Goal: Task Accomplishment & Management: Manage account settings

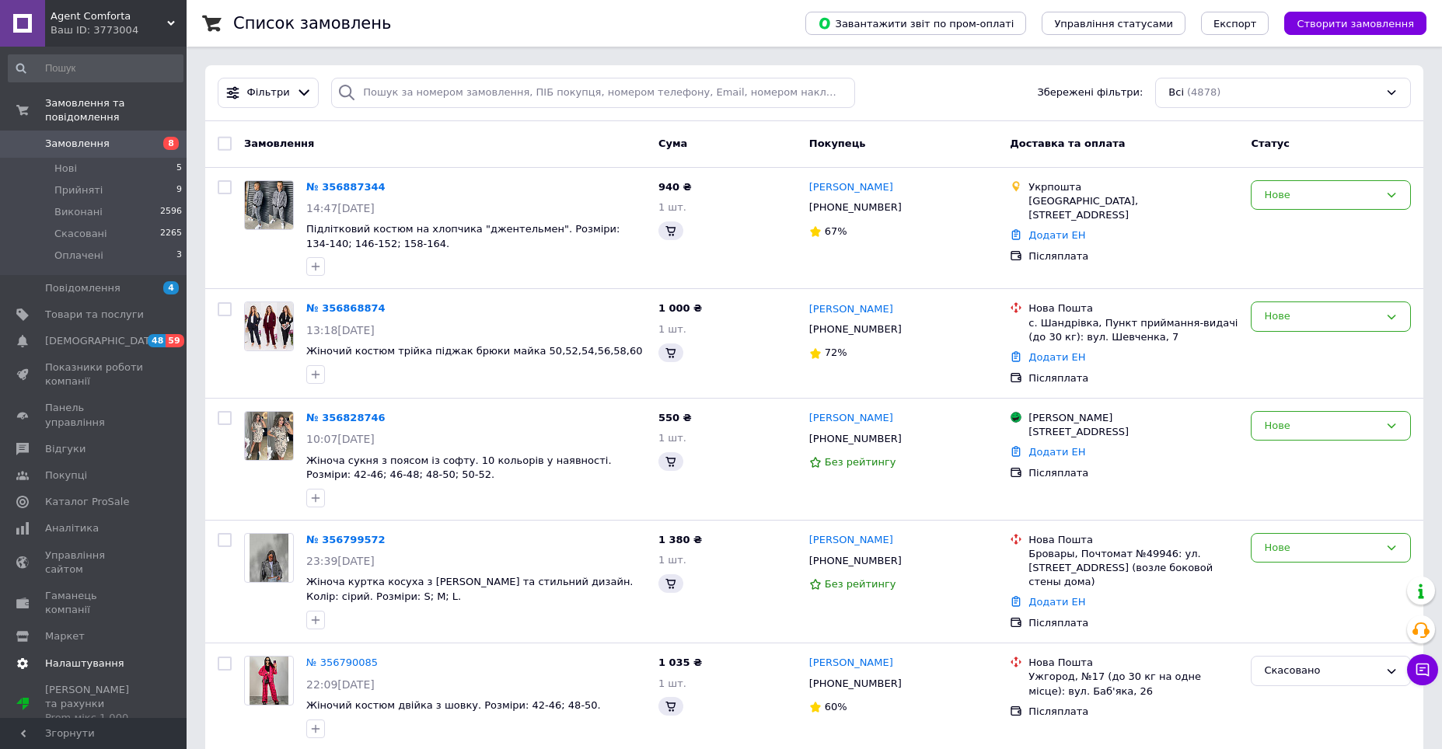
click at [81, 657] on span "Налаштування" at bounding box center [84, 664] width 79 height 14
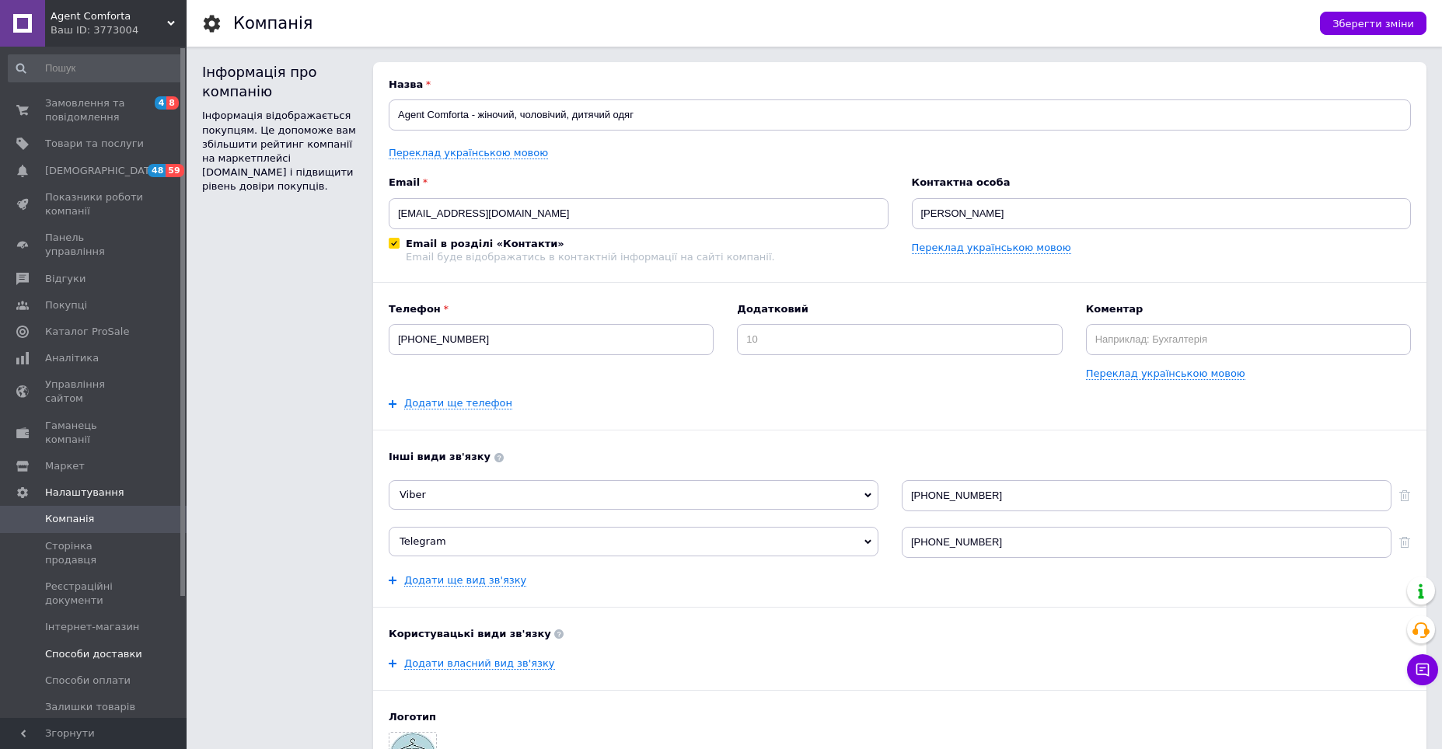
click at [92, 647] on span "Способи доставки" at bounding box center [93, 654] width 97 height 14
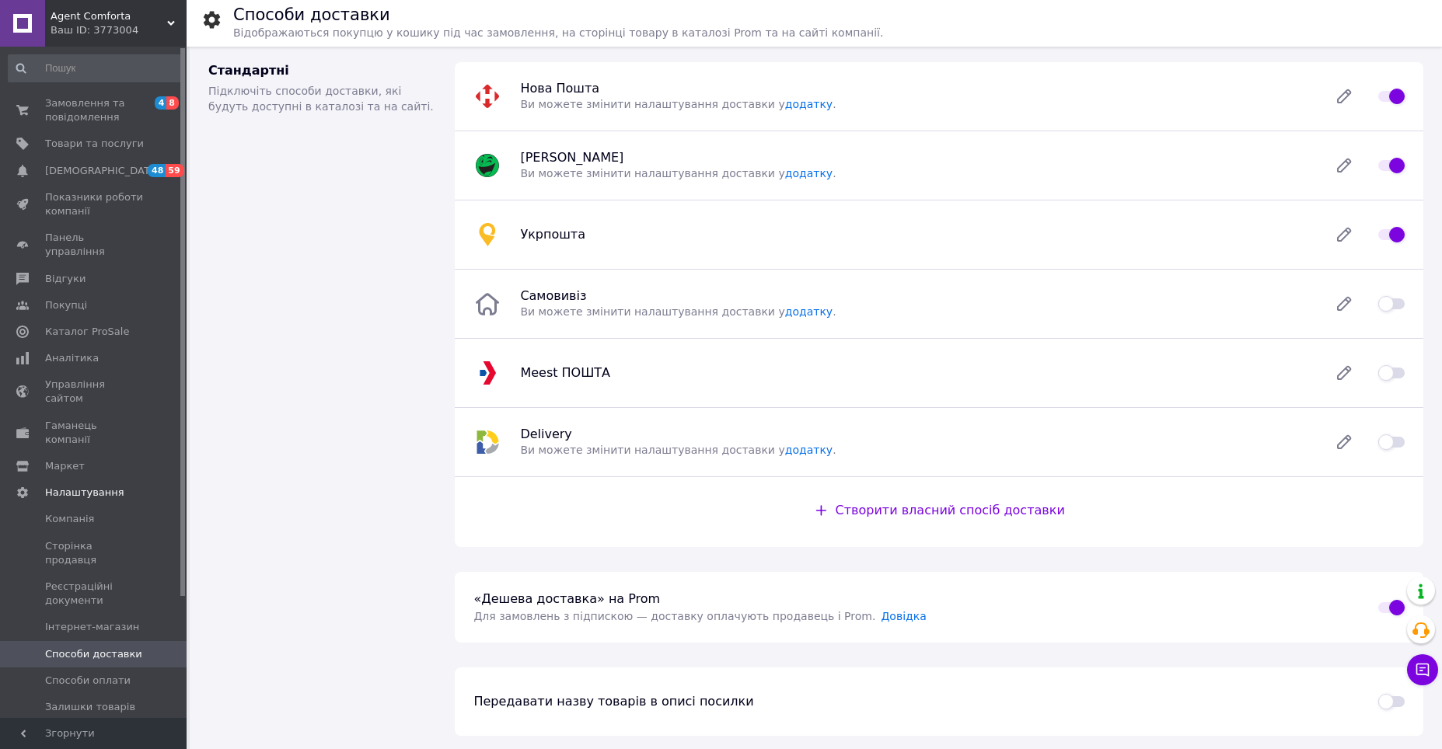
scroll to position [263, 0]
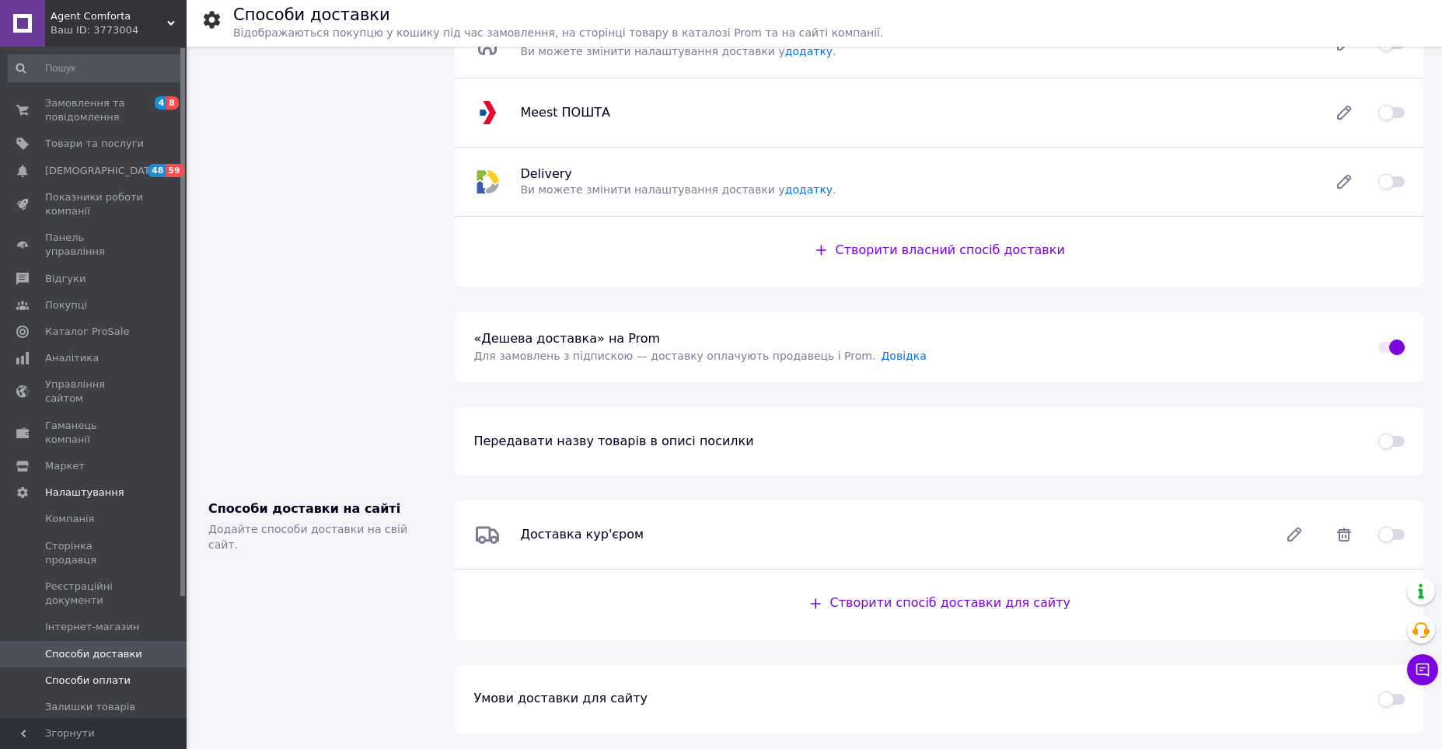
click at [127, 674] on span "Способи оплати" at bounding box center [94, 681] width 99 height 14
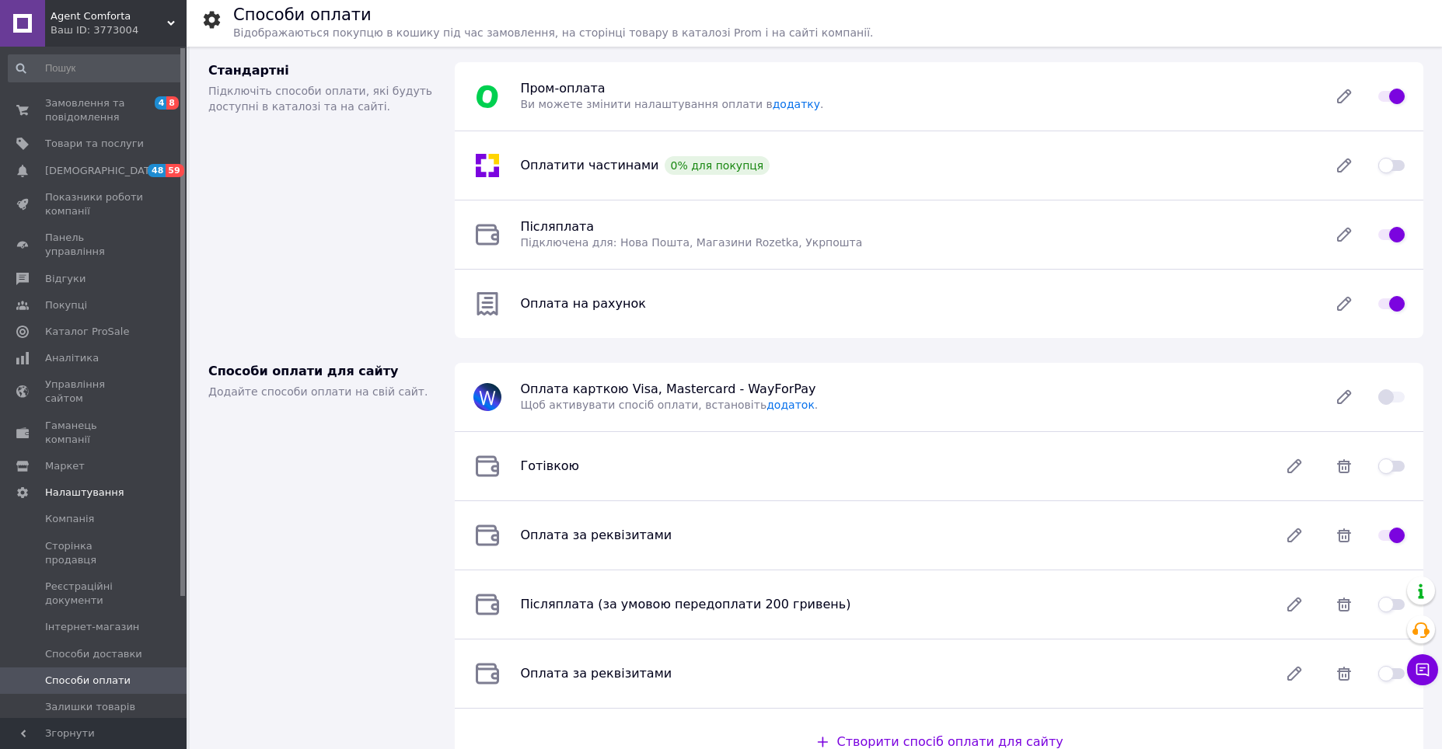
scroll to position [141, 0]
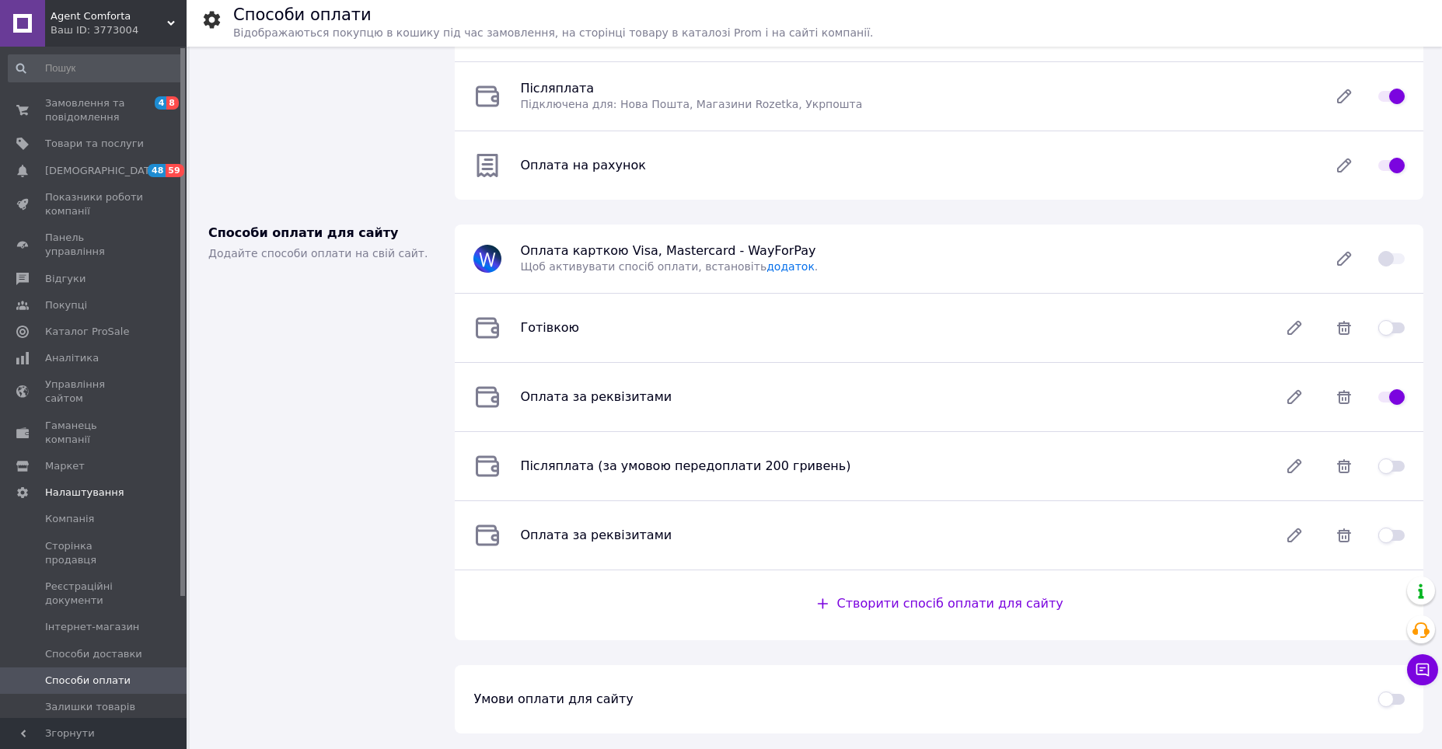
click at [531, 700] on span "Умови оплати для сайту" at bounding box center [552, 699] width 159 height 15
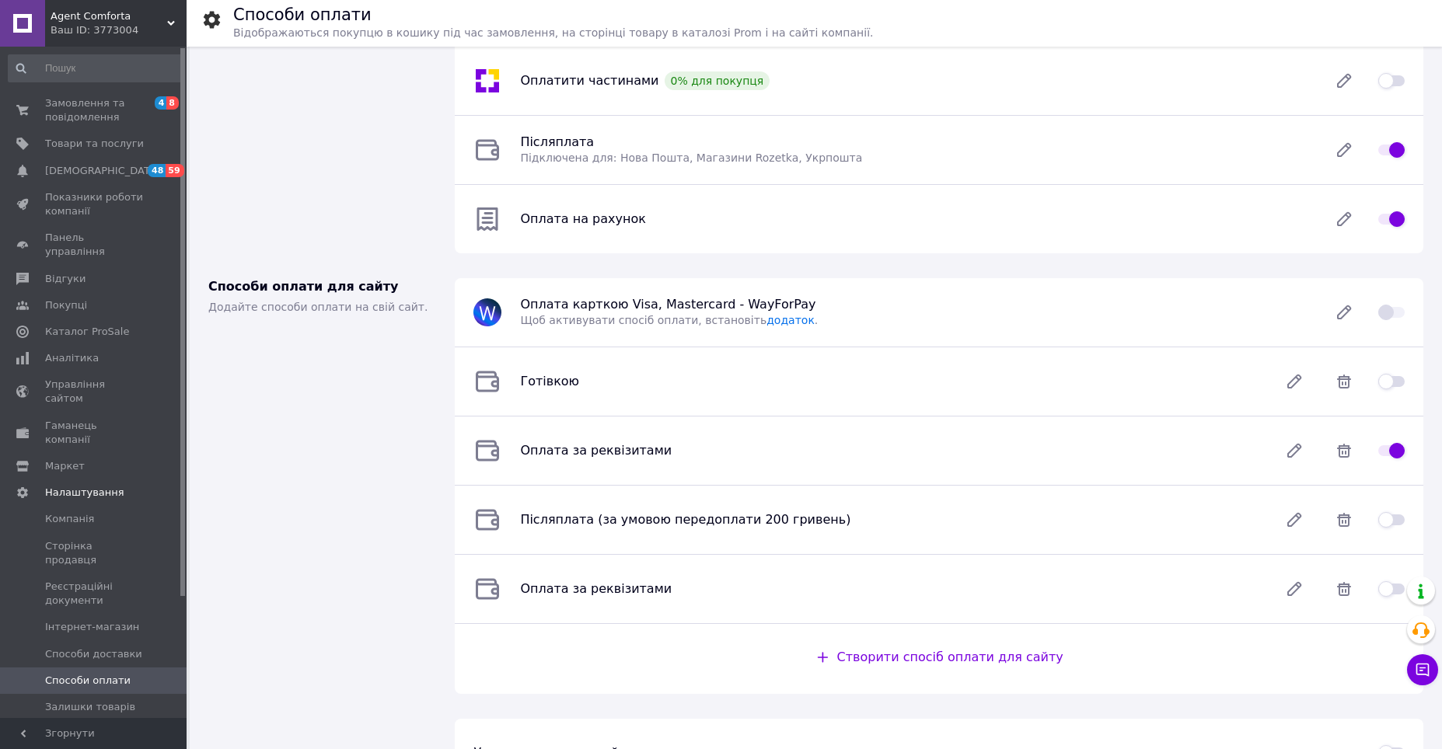
scroll to position [0, 0]
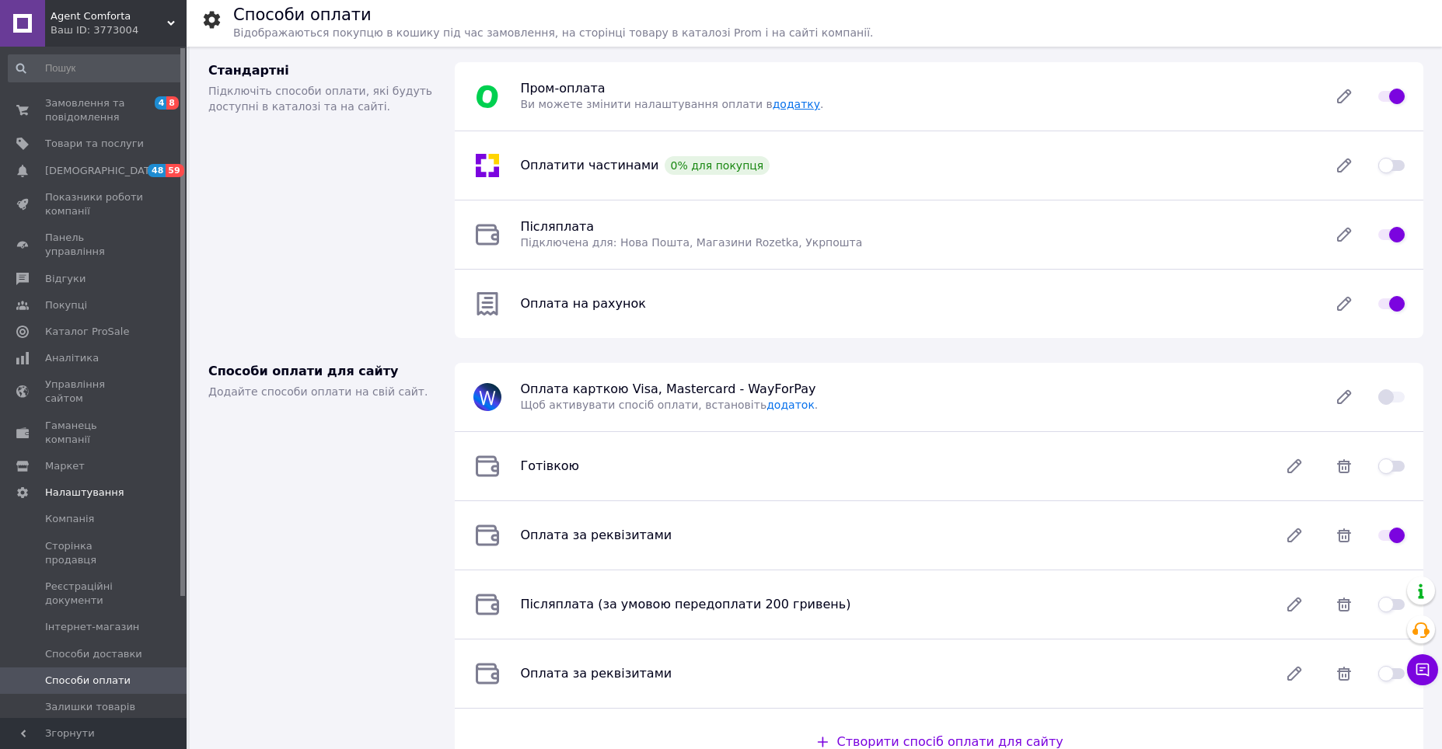
click at [773, 103] on link "додатку" at bounding box center [796, 104] width 47 height 12
click at [94, 345] on link "Аналітика" at bounding box center [95, 358] width 191 height 26
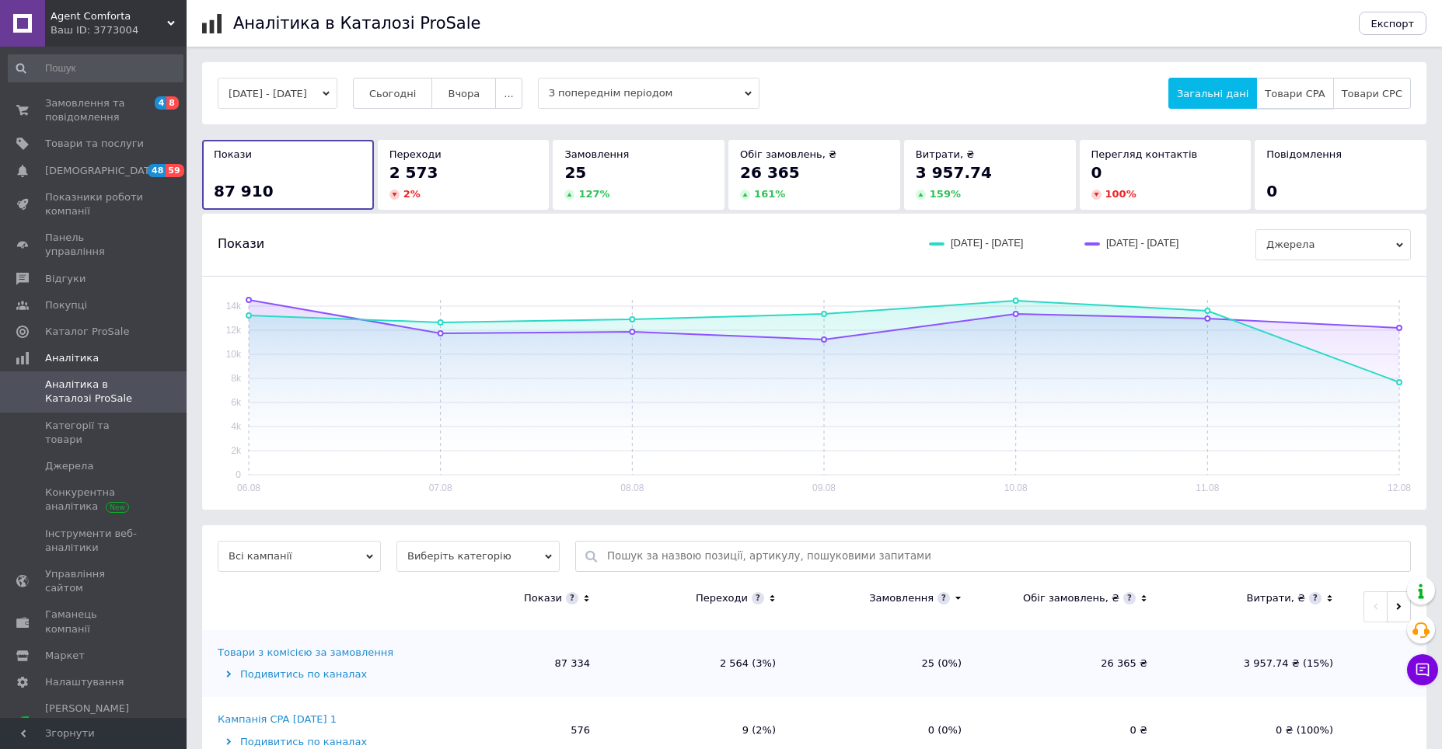
click at [1312, 96] on span "Товари CPA" at bounding box center [1294, 94] width 60 height 12
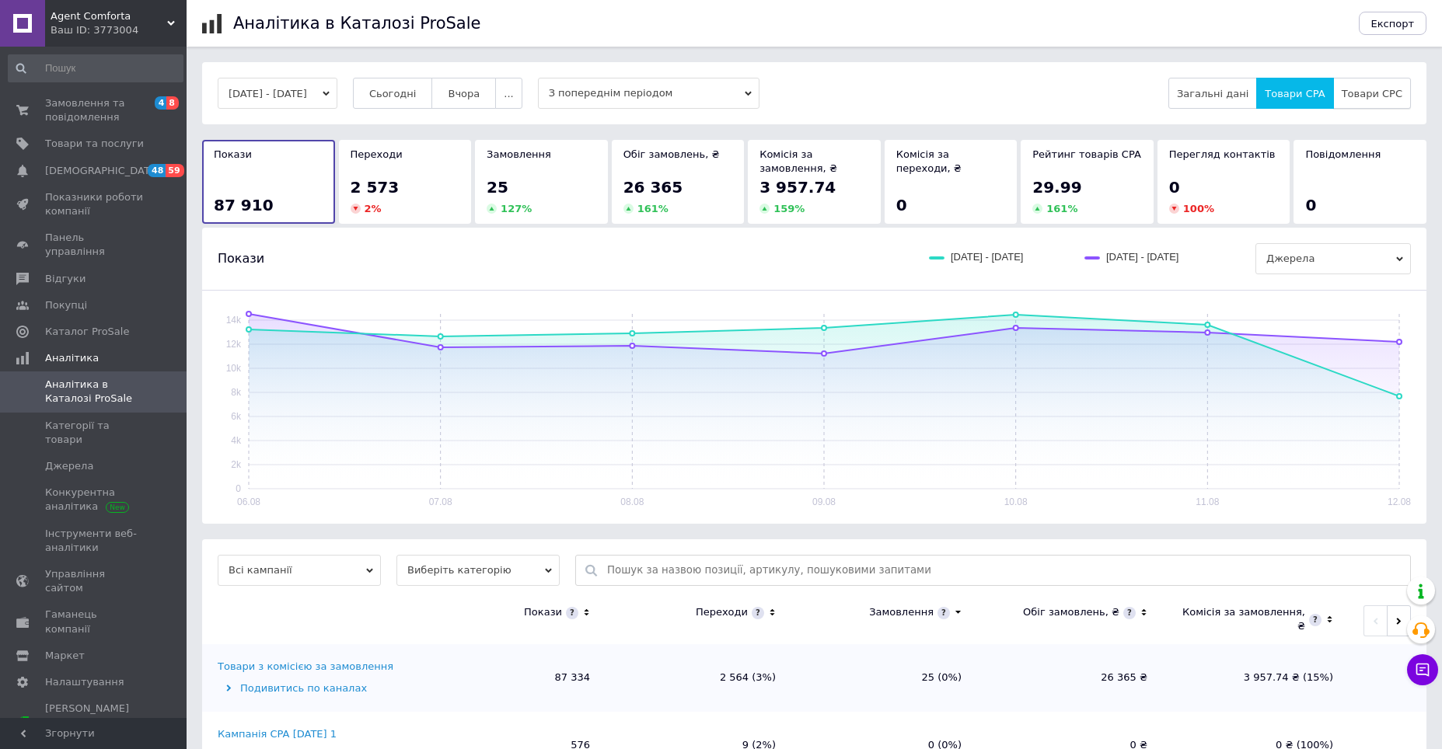
click at [1372, 91] on span "Товари CPC" at bounding box center [1371, 94] width 61 height 12
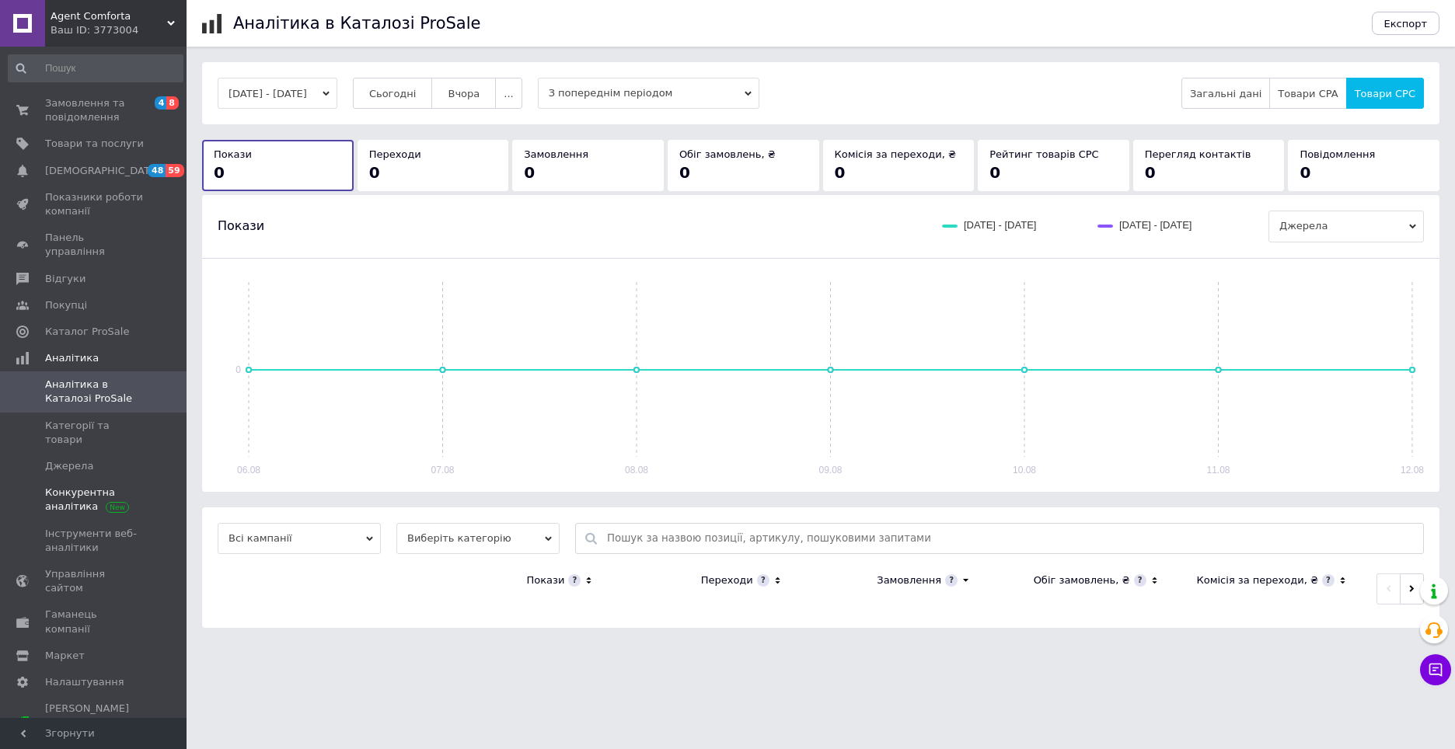
click at [89, 486] on span "Конкурентна аналітика" at bounding box center [94, 500] width 99 height 28
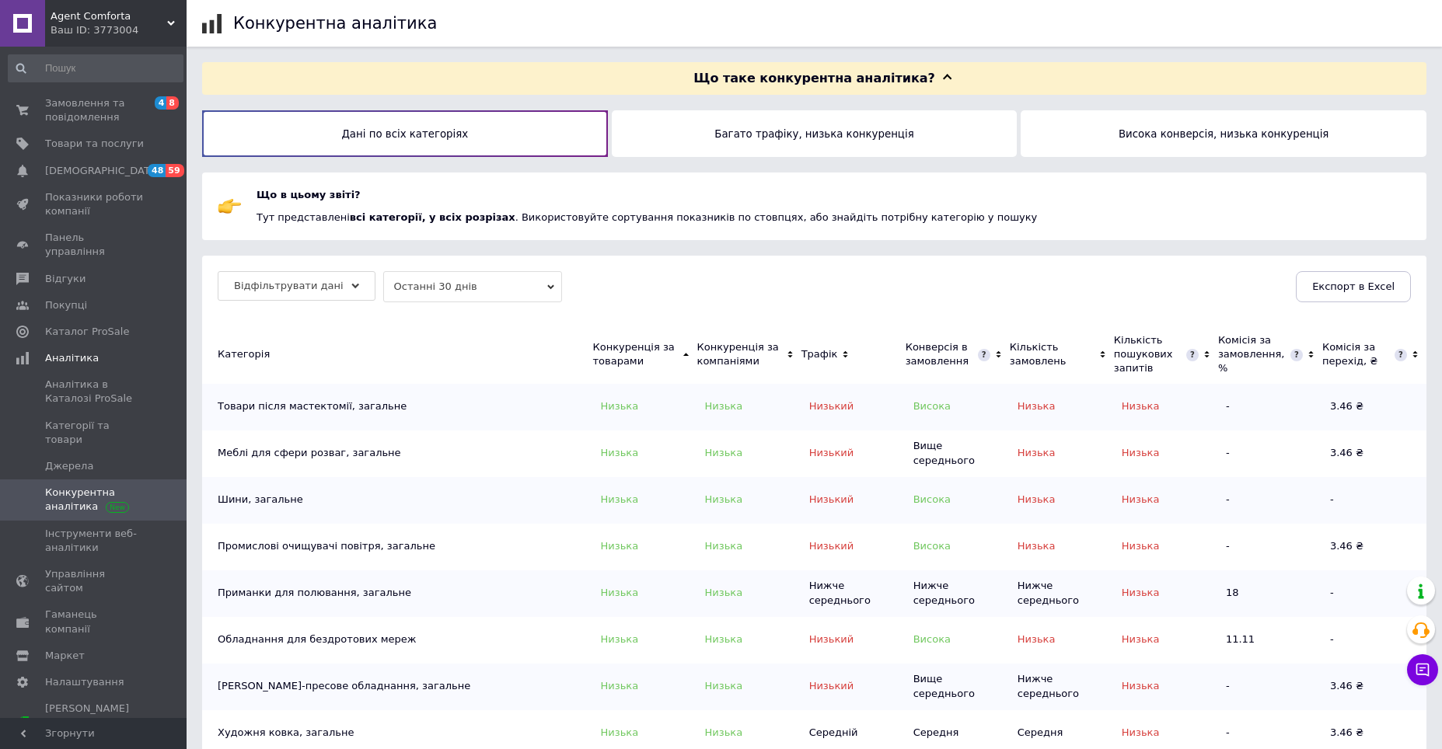
click at [772, 145] on button "Багато трафіку, низька конкуренція" at bounding box center [815, 133] width 406 height 47
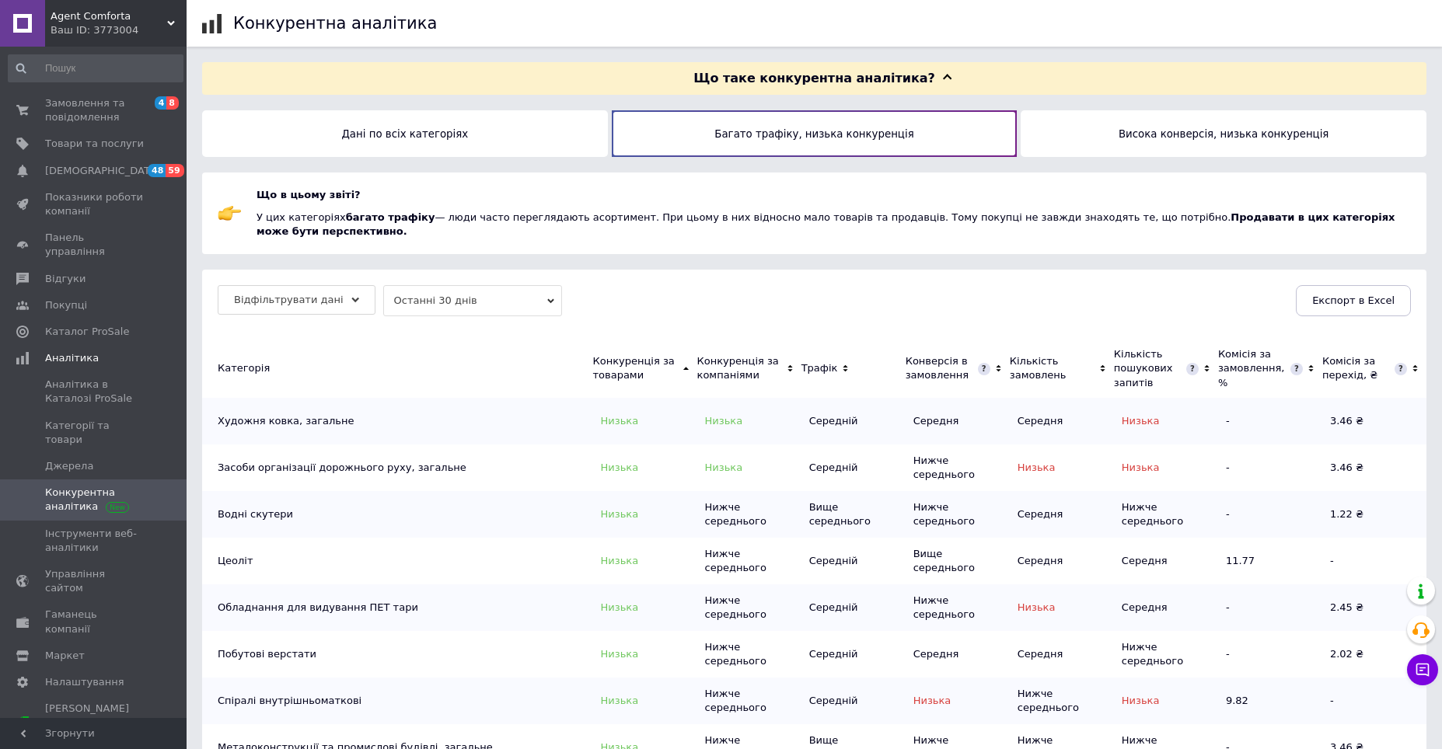
click at [1184, 127] on button "Висока конверсія, низька конкуренція" at bounding box center [1223, 133] width 406 height 47
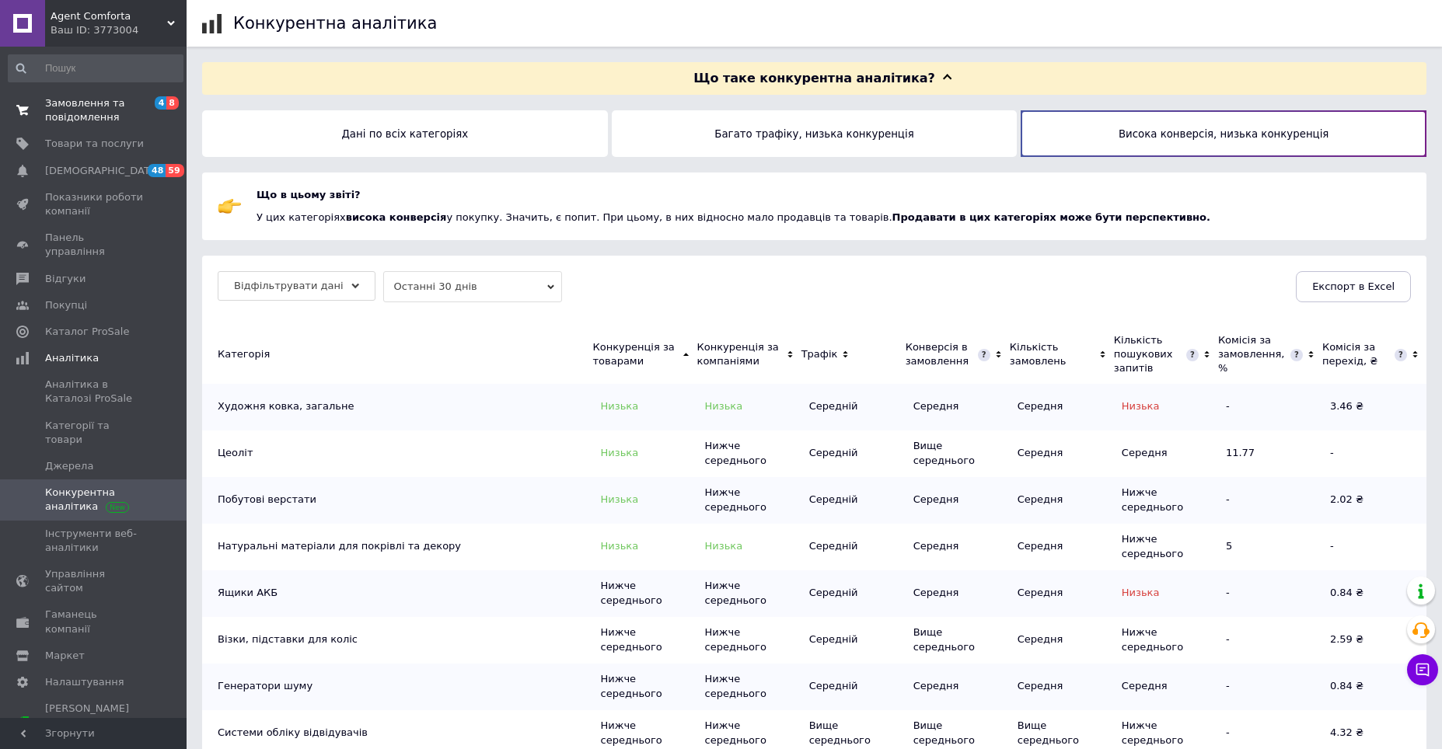
click at [79, 111] on span "Замовлення та повідомлення" at bounding box center [94, 110] width 99 height 28
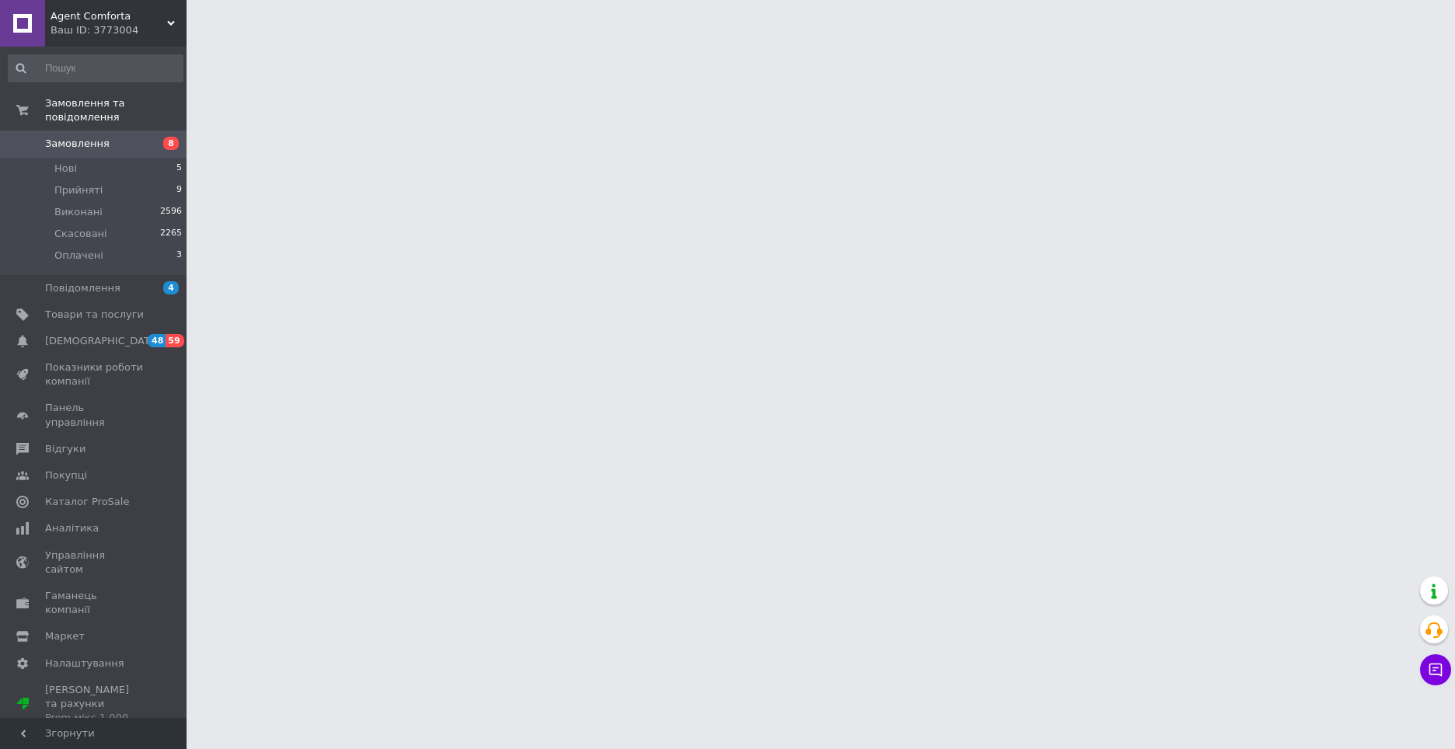
click at [161, 28] on div "Ваш ID: 3773004" at bounding box center [119, 30] width 136 height 14
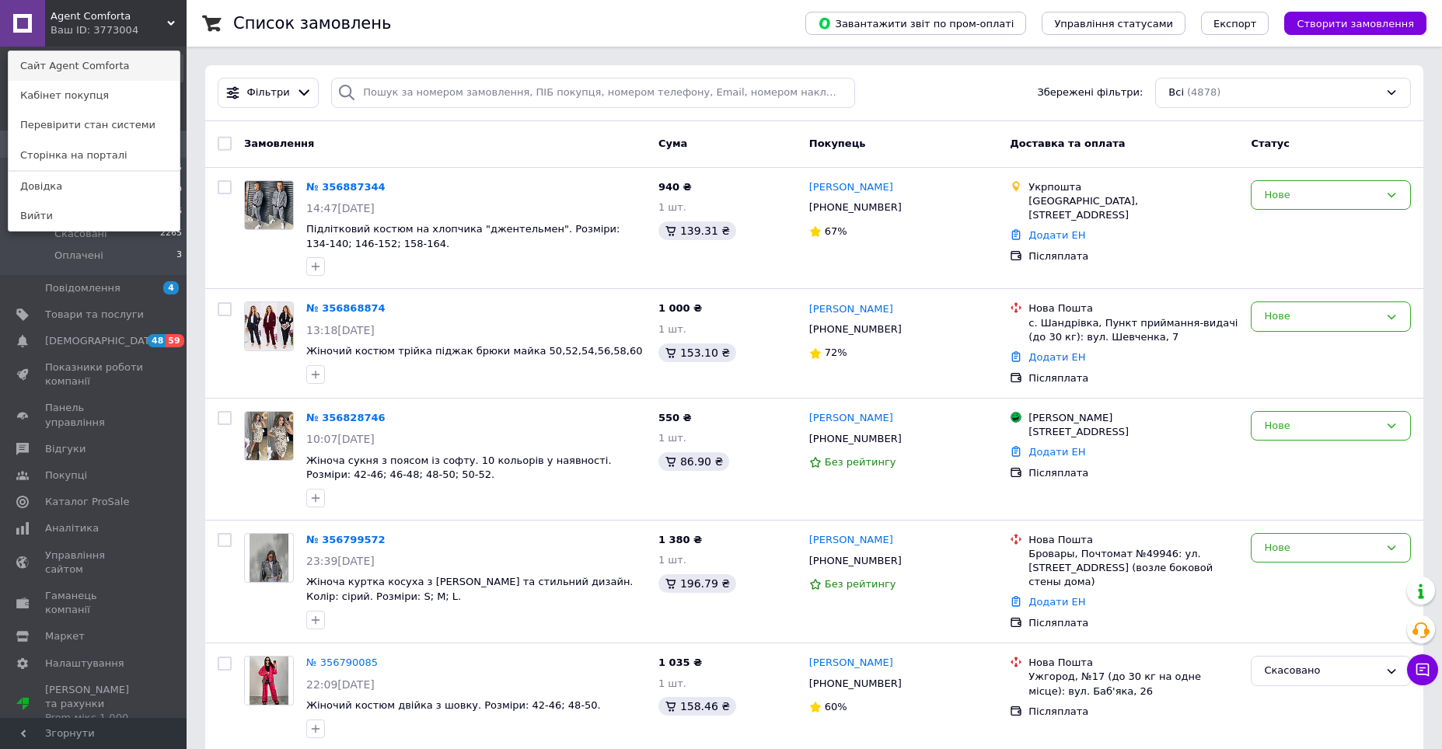
click at [128, 66] on link "Сайт Agent Comforta" at bounding box center [94, 66] width 171 height 30
